Goal: Information Seeking & Learning: Learn about a topic

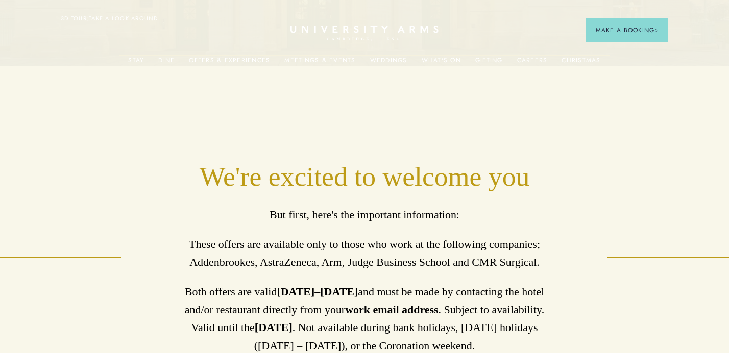
scroll to position [502, 0]
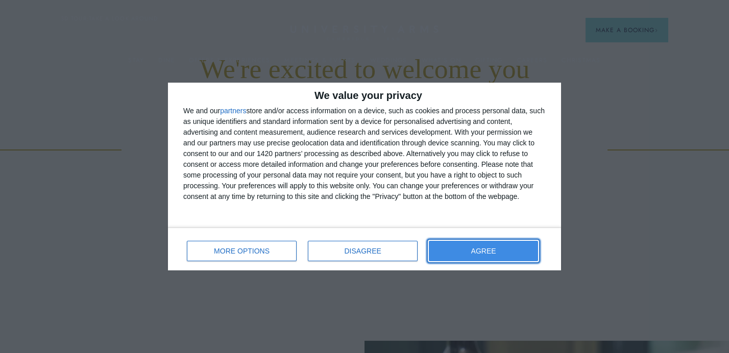
click at [505, 248] on button "AGREE" at bounding box center [483, 251] width 109 height 20
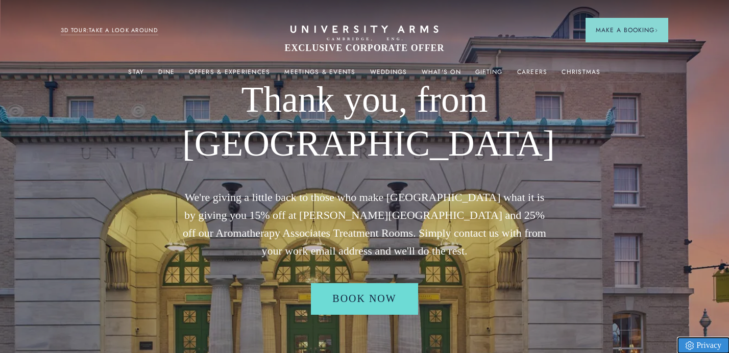
scroll to position [0, 0]
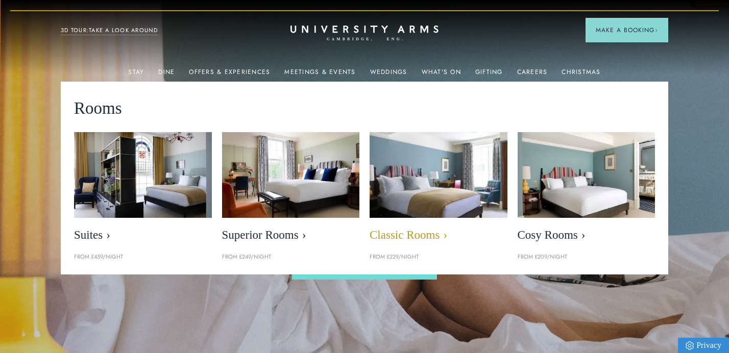
click at [401, 168] on img at bounding box center [438, 175] width 158 height 99
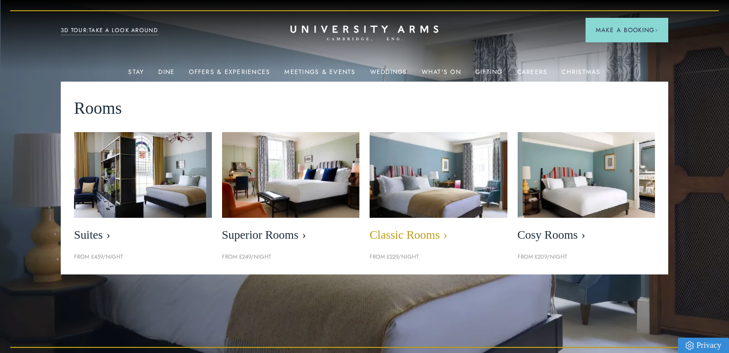
click at [391, 239] on span "Classic Rooms" at bounding box center [438, 235] width 138 height 14
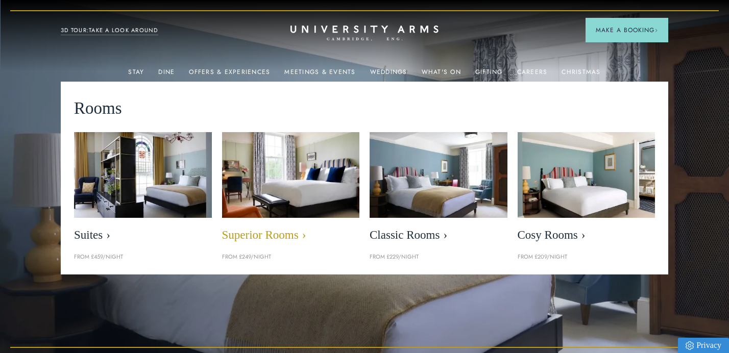
click at [270, 202] on img at bounding box center [290, 175] width 158 height 99
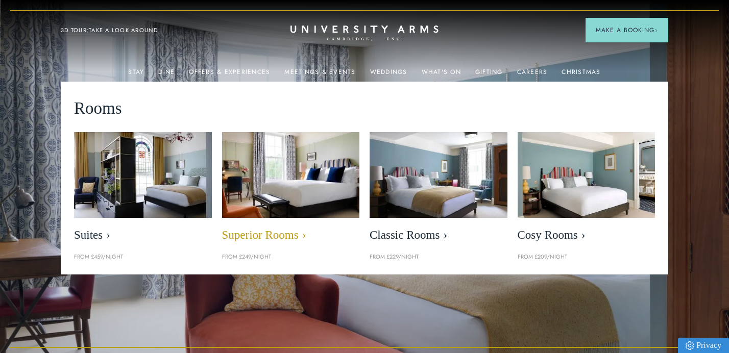
click at [249, 237] on span "Superior Rooms" at bounding box center [291, 235] width 138 height 14
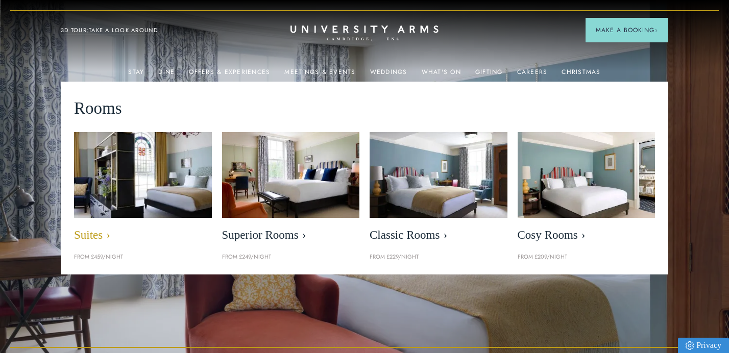
click at [180, 181] on img at bounding box center [143, 175] width 158 height 99
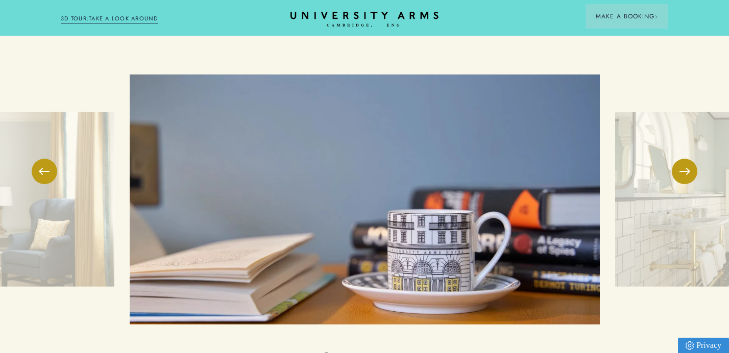
scroll to position [1544, 0]
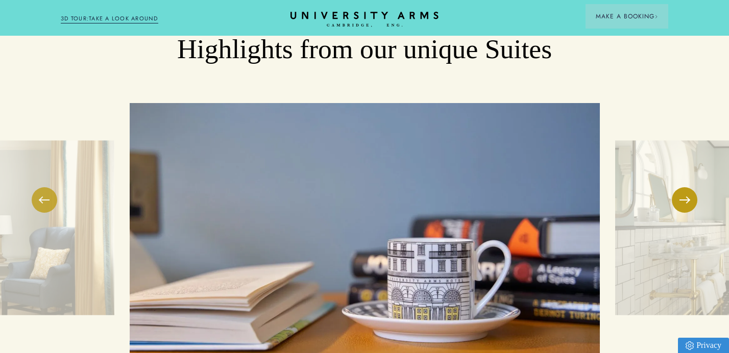
click at [47, 187] on button at bounding box center [45, 200] width 26 height 26
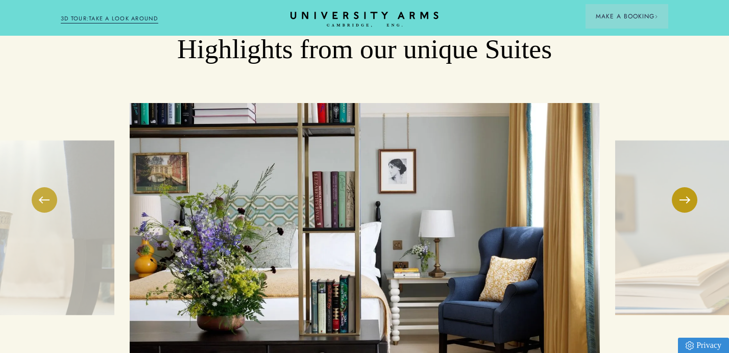
click at [47, 187] on button at bounding box center [45, 200] width 26 height 26
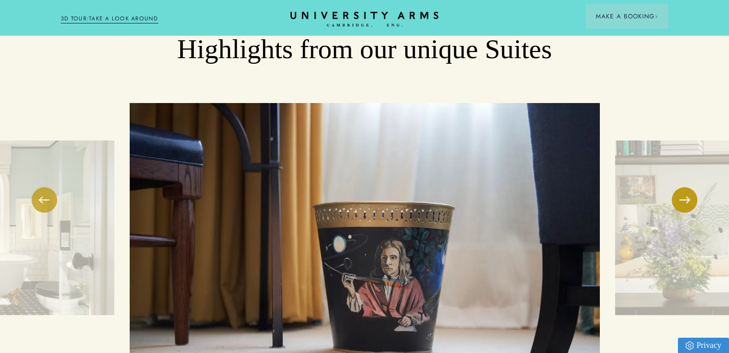
click at [47, 187] on button at bounding box center [45, 200] width 26 height 26
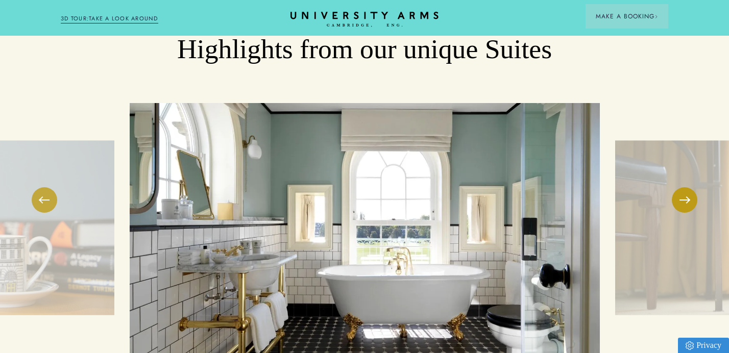
click at [47, 187] on button at bounding box center [45, 200] width 26 height 26
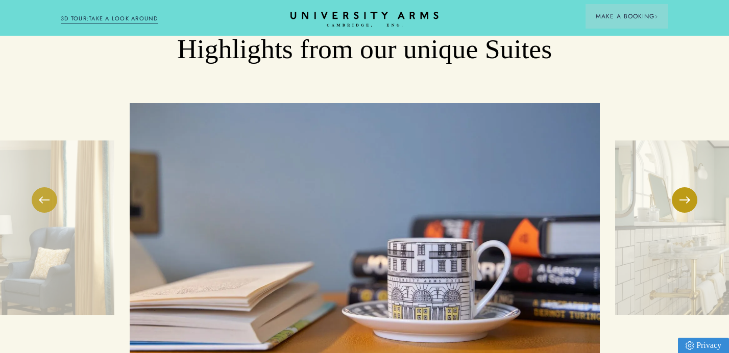
click at [47, 187] on button at bounding box center [45, 200] width 26 height 26
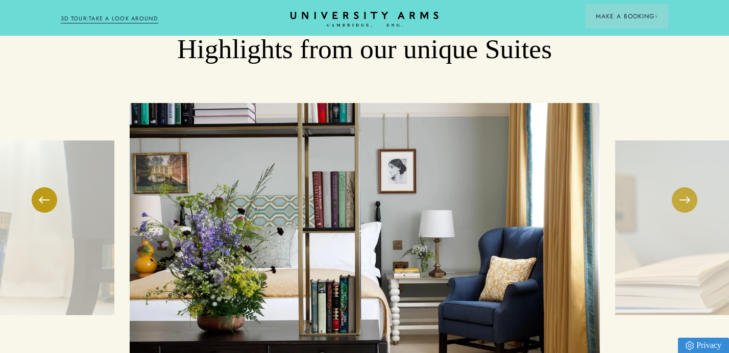
click at [689, 187] on button at bounding box center [684, 200] width 26 height 26
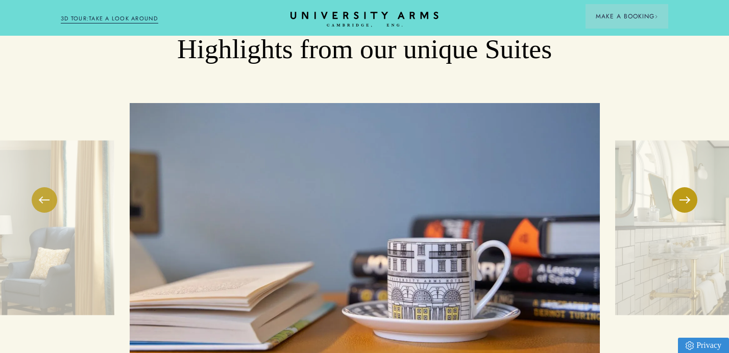
click at [48, 187] on button at bounding box center [45, 200] width 26 height 26
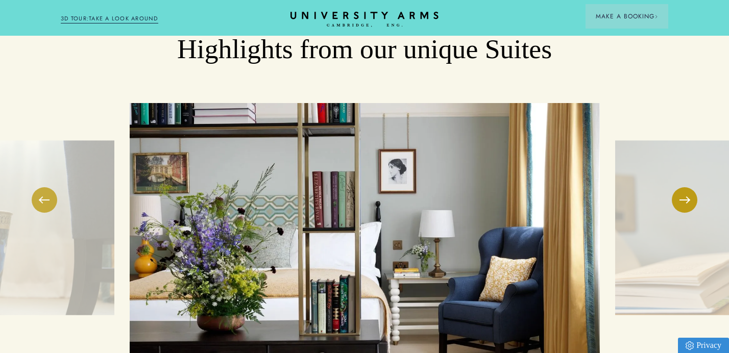
click at [48, 187] on button at bounding box center [45, 200] width 26 height 26
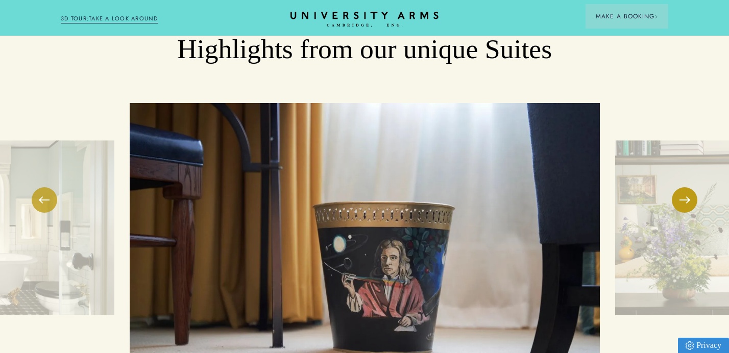
click at [48, 187] on button at bounding box center [45, 200] width 26 height 26
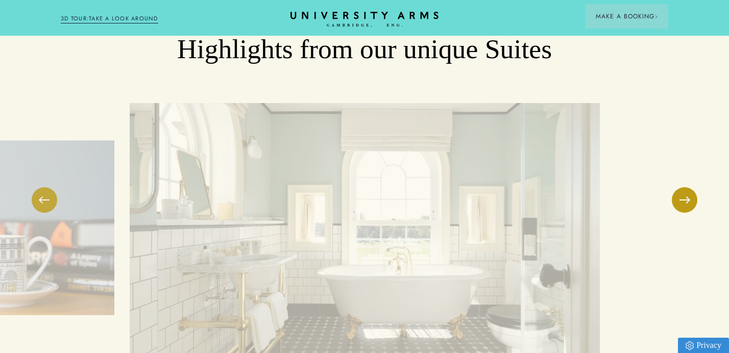
click at [48, 187] on button at bounding box center [45, 200] width 26 height 26
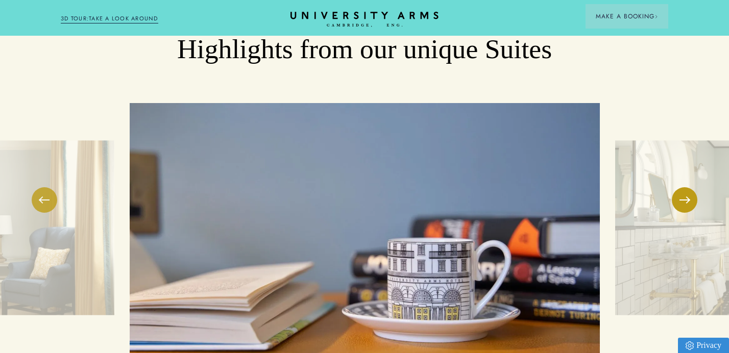
click at [48, 187] on button at bounding box center [45, 200] width 26 height 26
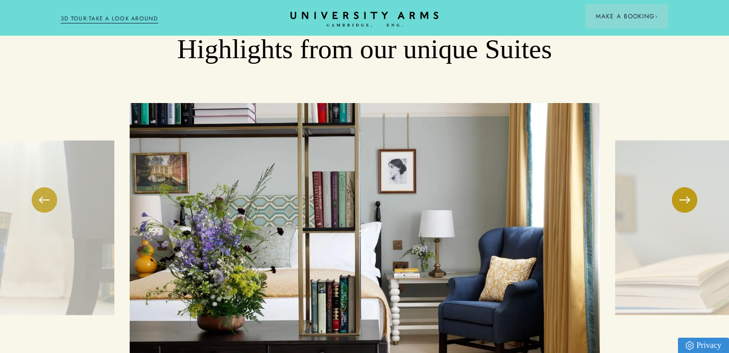
click at [48, 187] on button at bounding box center [45, 200] width 26 height 26
